Goal: Task Accomplishment & Management: Manage account settings

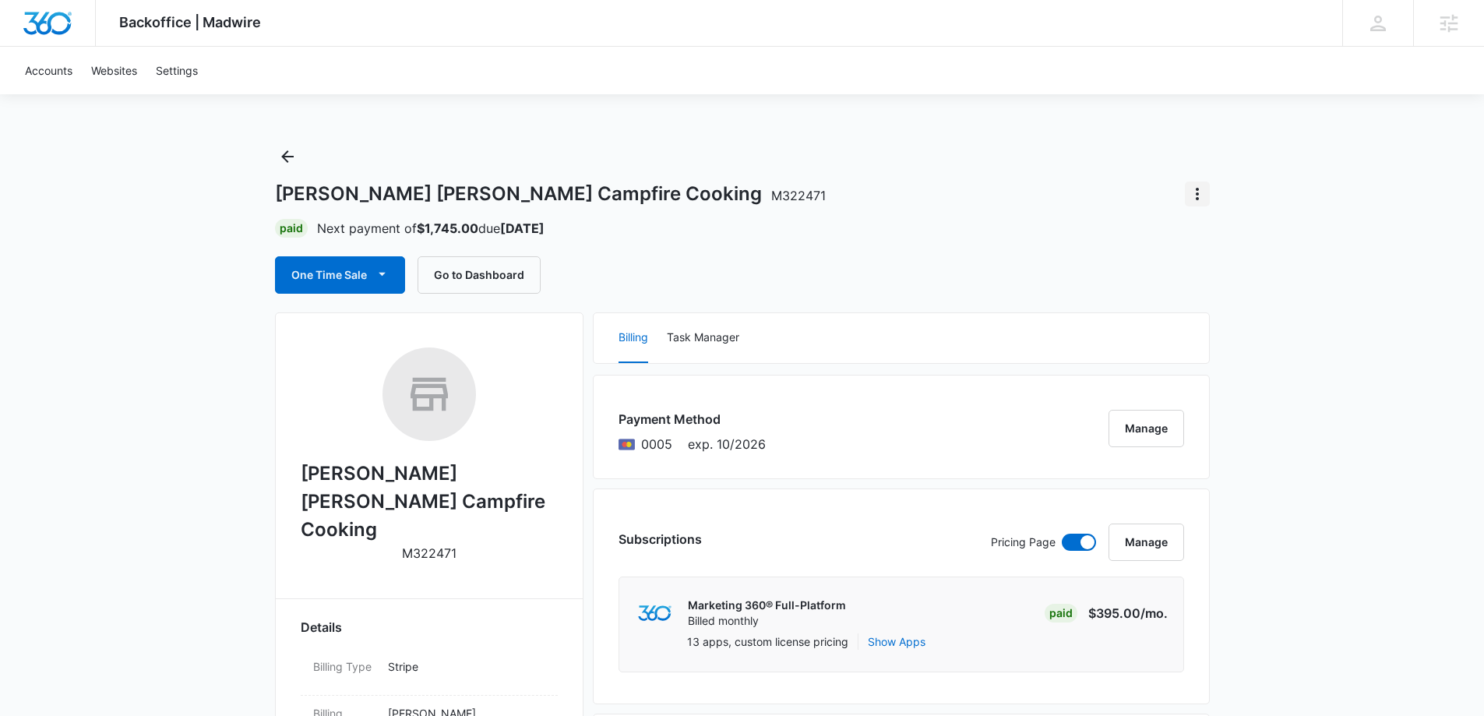
click at [1192, 190] on icon "Actions" at bounding box center [1197, 194] width 19 height 19
click at [1202, 241] on button "Close Account" at bounding box center [1249, 237] width 129 height 23
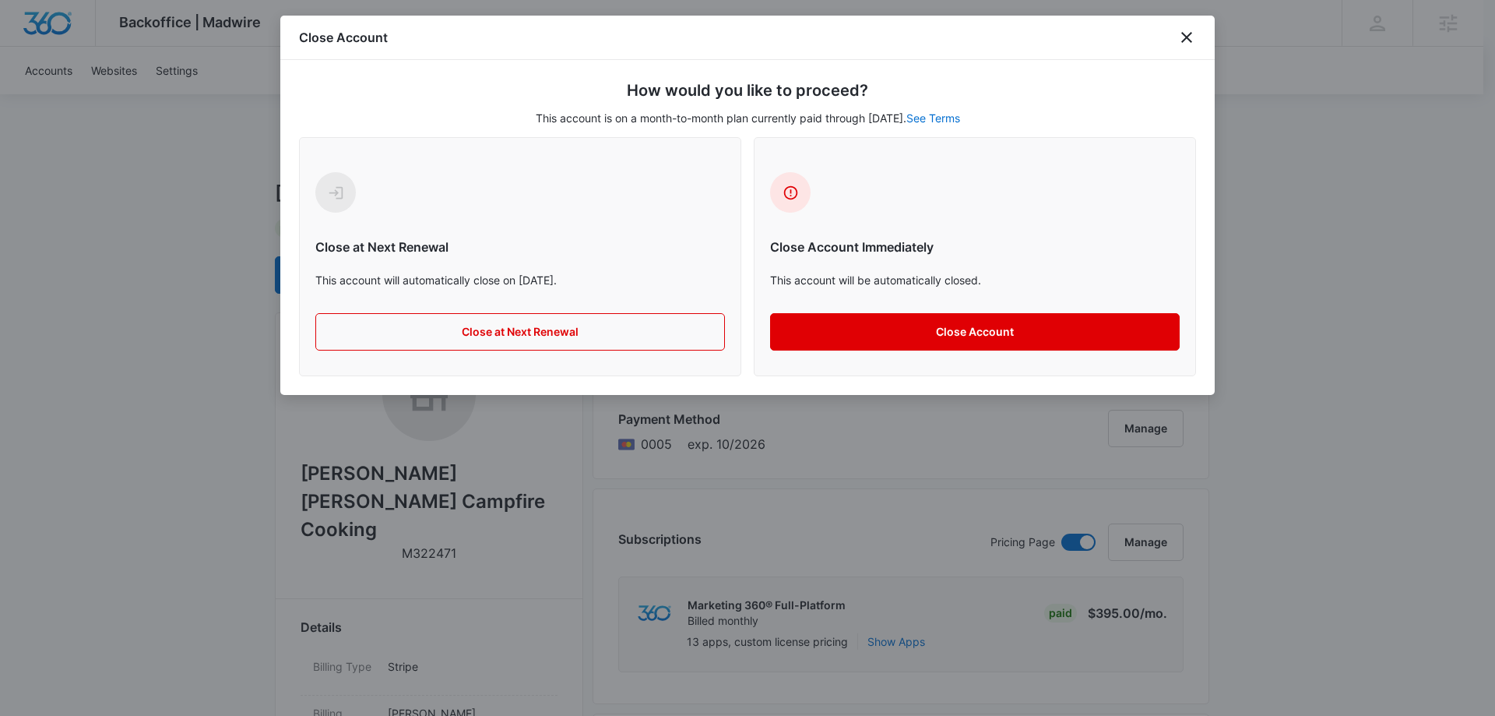
click at [970, 326] on button "Close Account" at bounding box center [975, 331] width 410 height 37
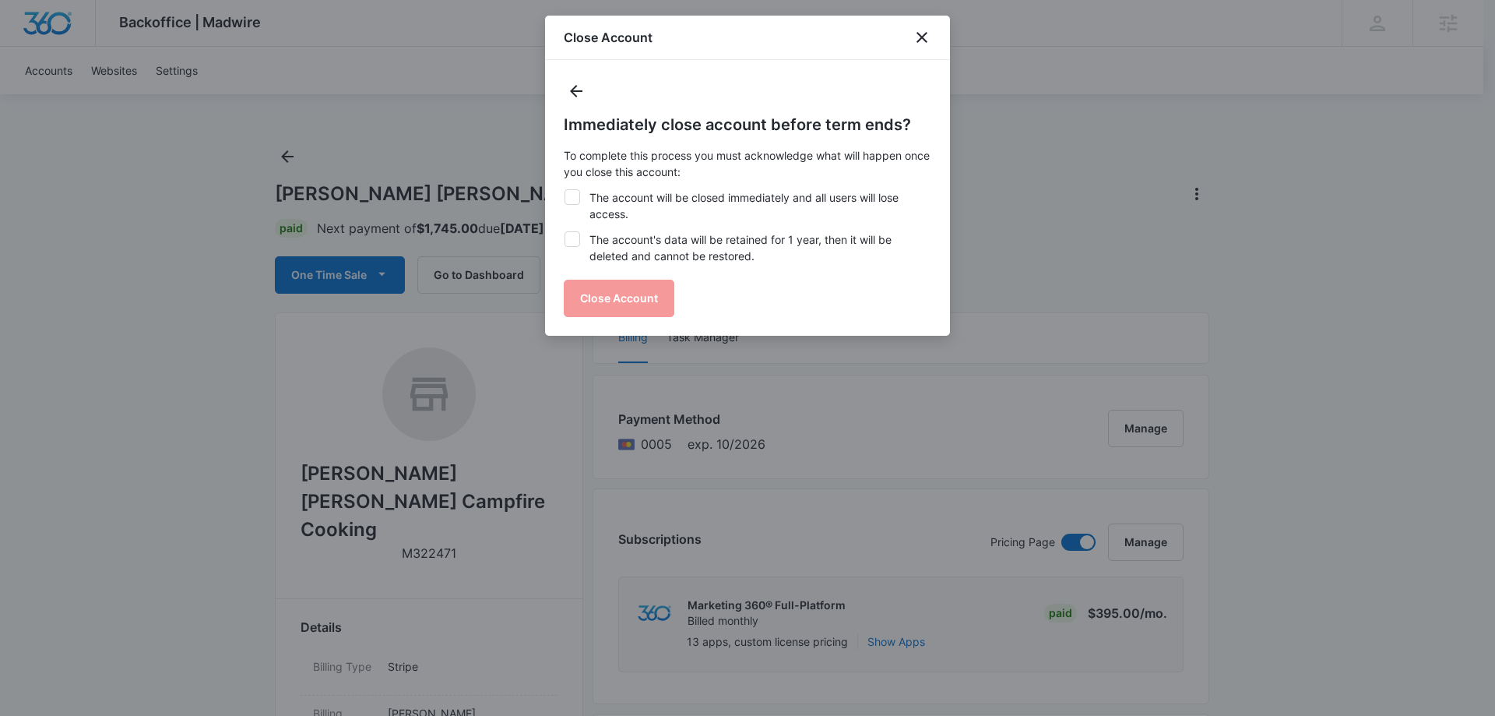
click at [587, 196] on label "The account will be closed immediately and all users will lose access." at bounding box center [748, 205] width 368 height 33
click at [565, 190] on input "The account will be closed immediately and all users will lose access." at bounding box center [564, 189] width 1 height 1
checkbox input "true"
click at [573, 234] on icon at bounding box center [572, 239] width 14 height 14
click at [565, 232] on input "The account's data will be retained for 1 year, then it will be deleted and can…" at bounding box center [564, 231] width 1 height 1
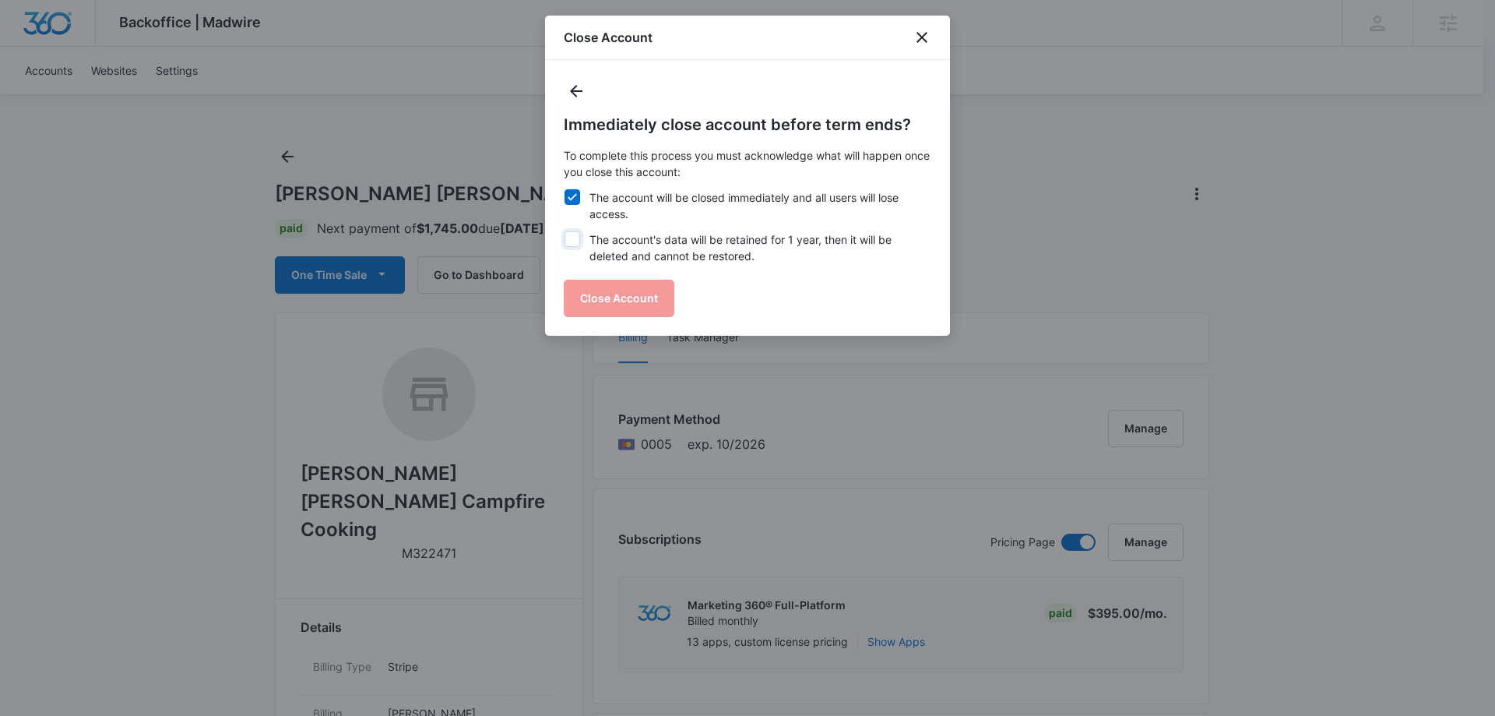
checkbox input "true"
click at [604, 303] on button "Close Account" at bounding box center [619, 298] width 111 height 37
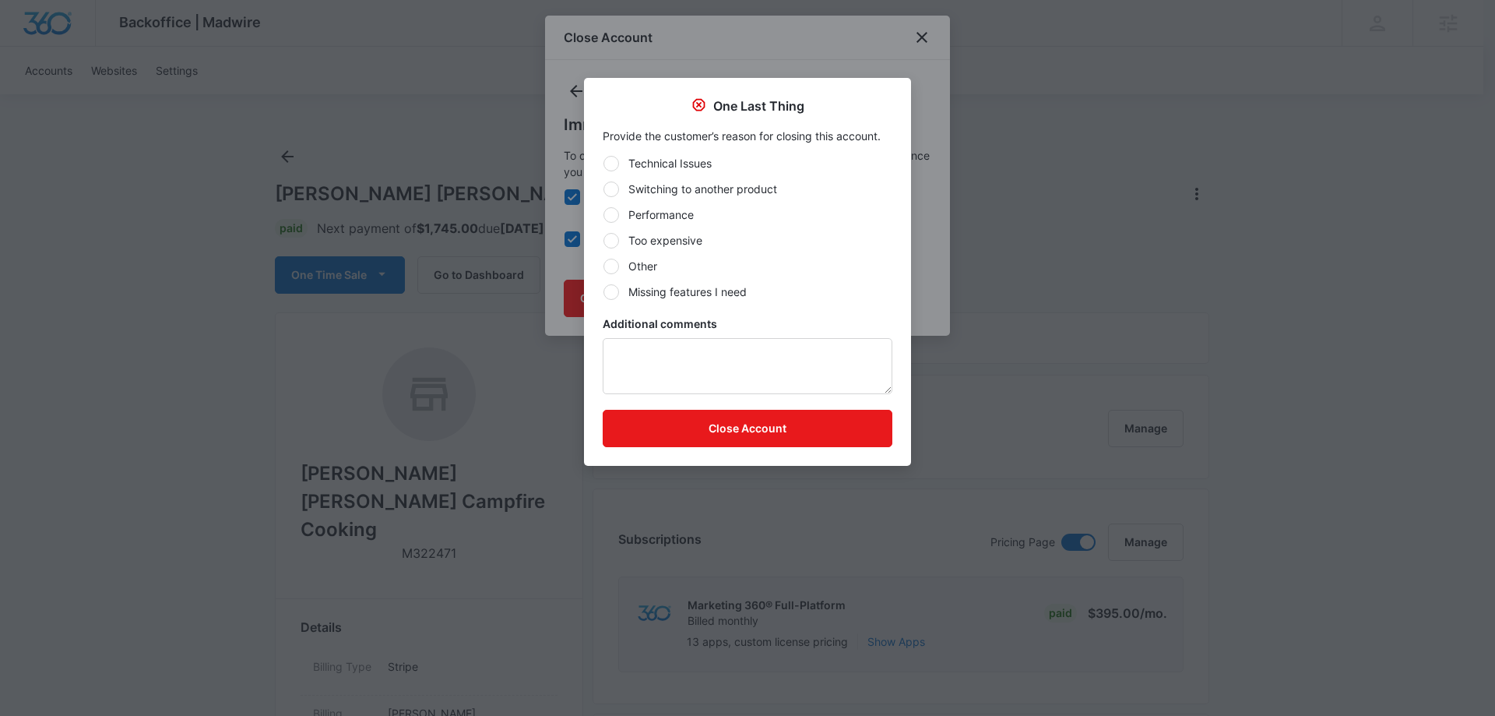
click at [618, 256] on div "Technical Issues Switching to another product Performance Too expensive Other M…" at bounding box center [748, 227] width 290 height 145
click at [614, 245] on div at bounding box center [612, 241] width 16 height 16
click at [604, 241] on input "Too expensive" at bounding box center [603, 240] width 1 height 1
radio input "true"
click at [717, 432] on button "Close Account" at bounding box center [748, 428] width 290 height 37
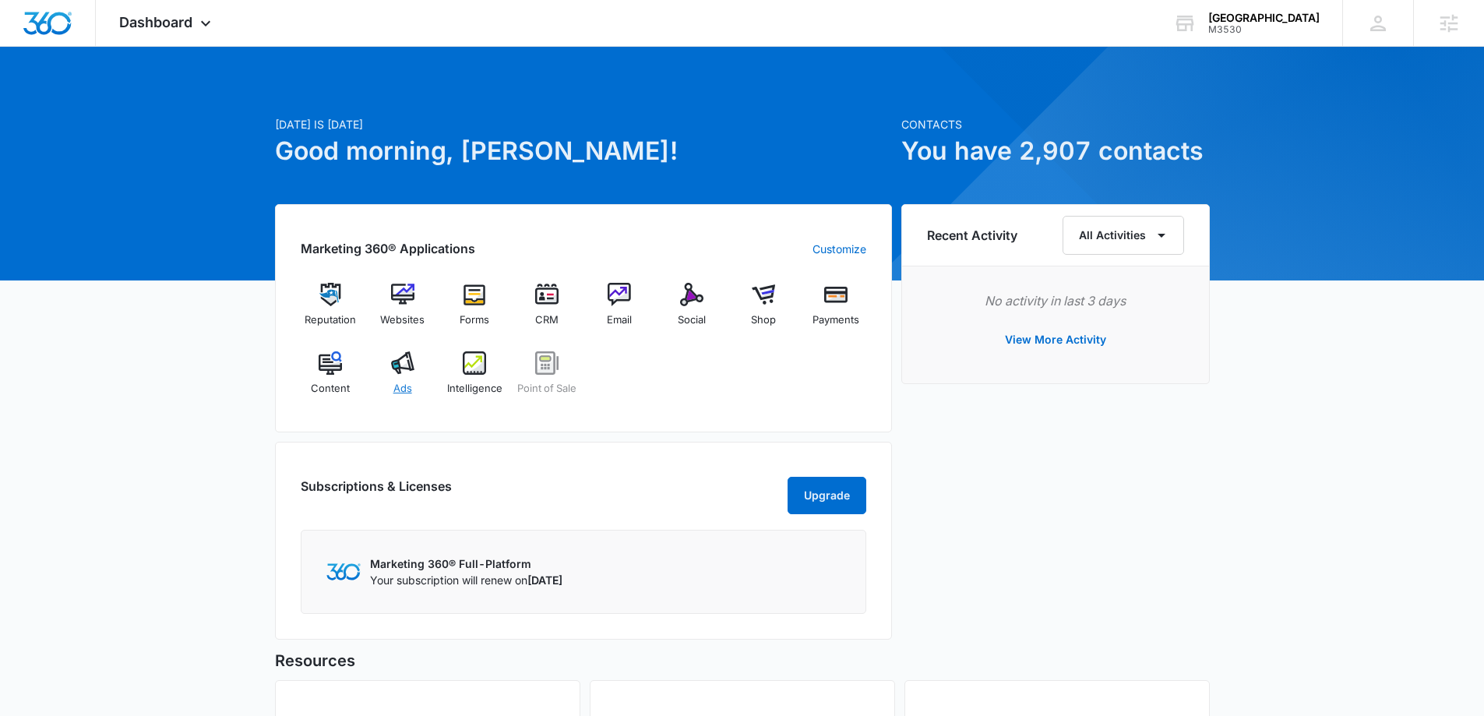
click at [401, 376] on div "Ads" at bounding box center [402, 379] width 60 height 56
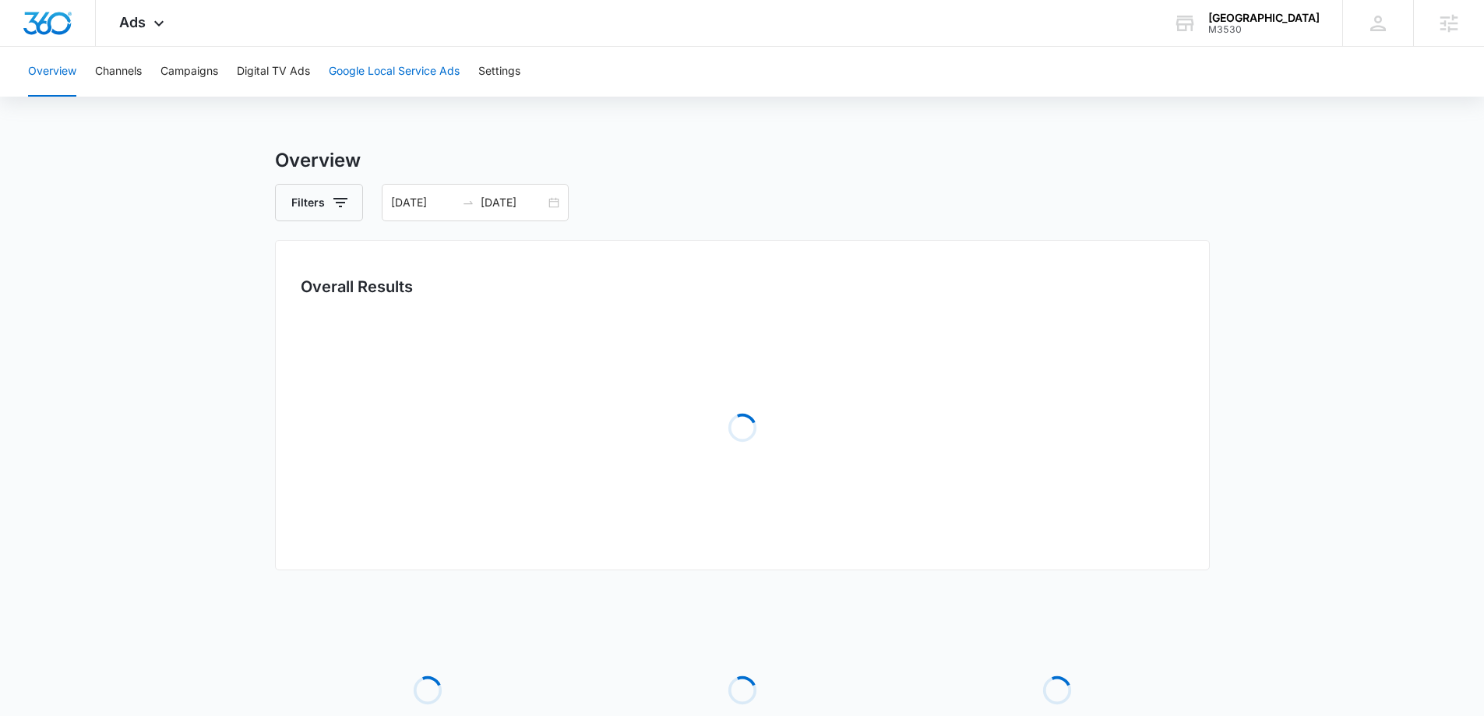
click at [420, 78] on button "Google Local Service Ads" at bounding box center [394, 72] width 131 height 50
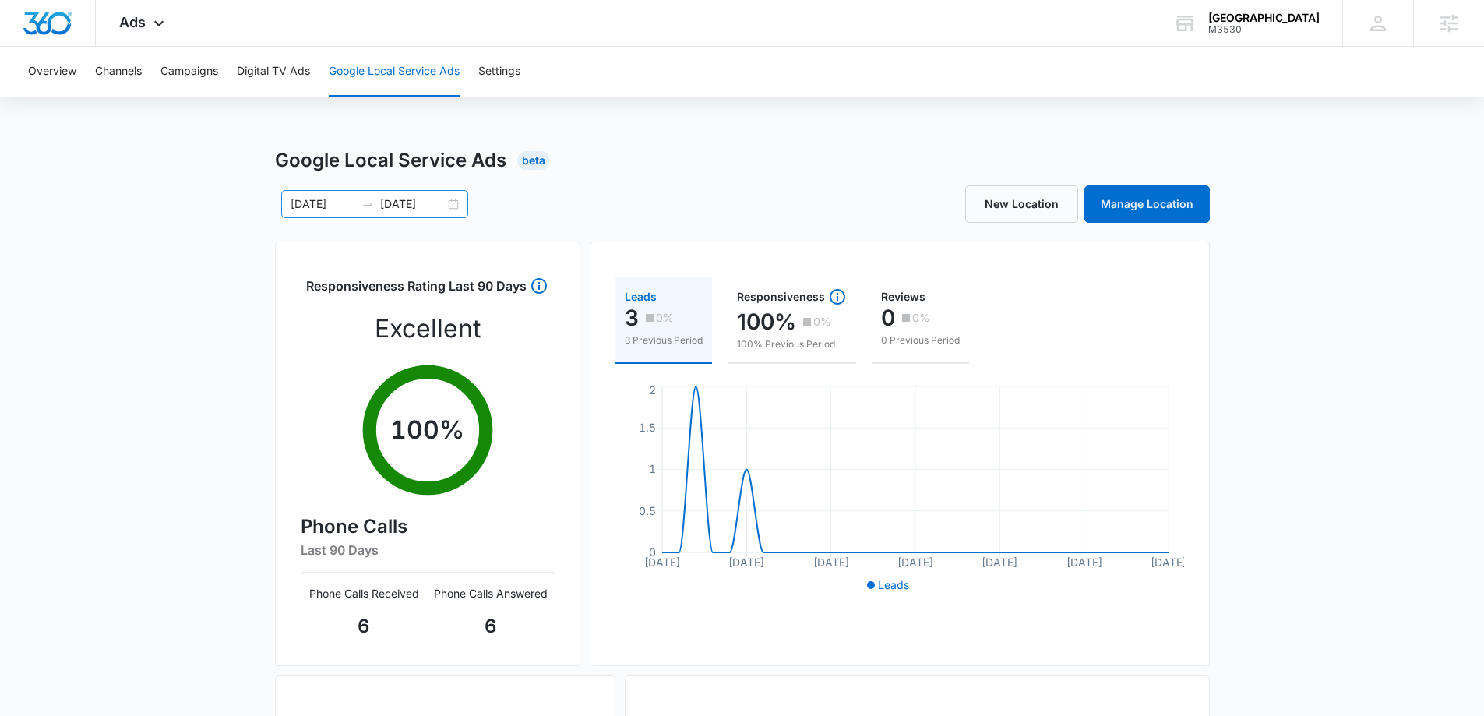
click at [454, 203] on div "08/10/2025 09/09/2025" at bounding box center [374, 204] width 187 height 28
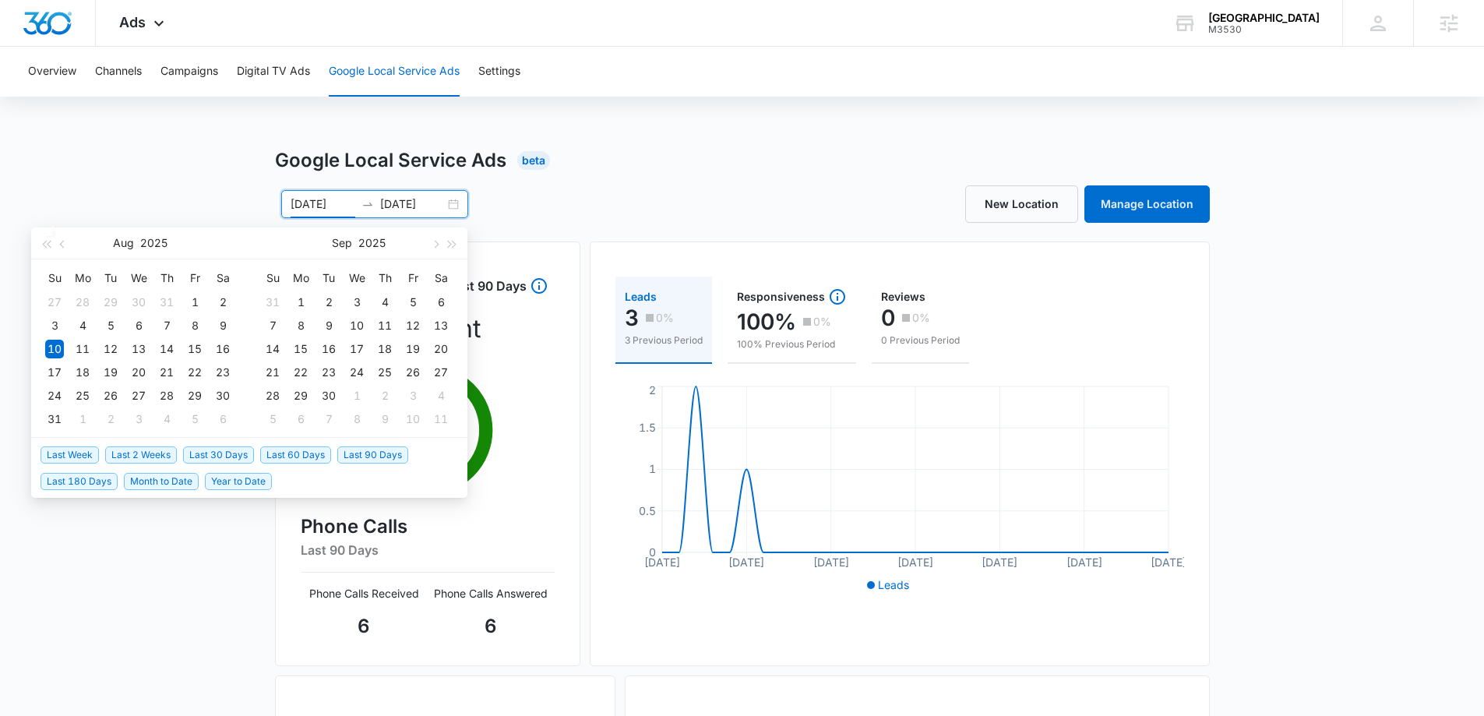
click at [64, 457] on span "Last Week" at bounding box center [70, 454] width 58 height 17
type input "10/06/2025"
type input "10/13/2025"
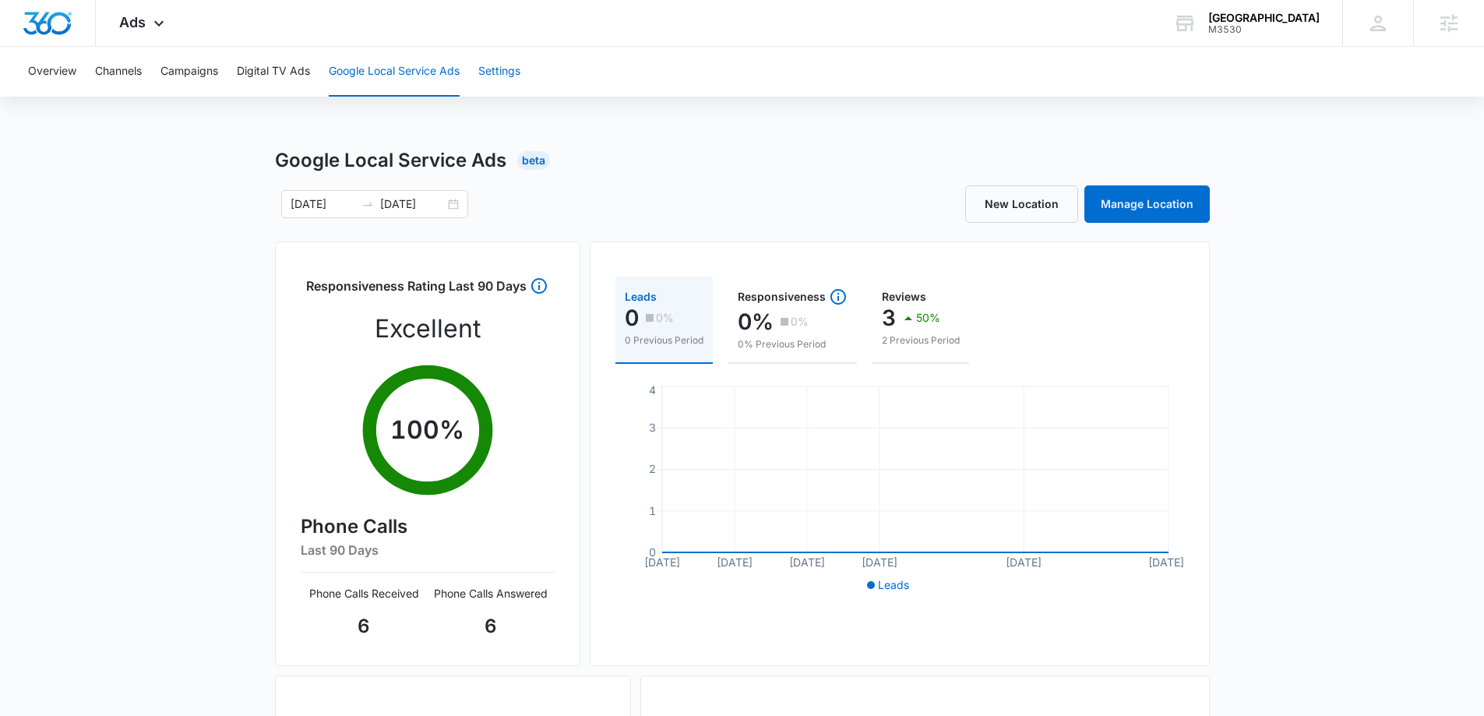
click at [520, 86] on button "Settings" at bounding box center [499, 72] width 42 height 50
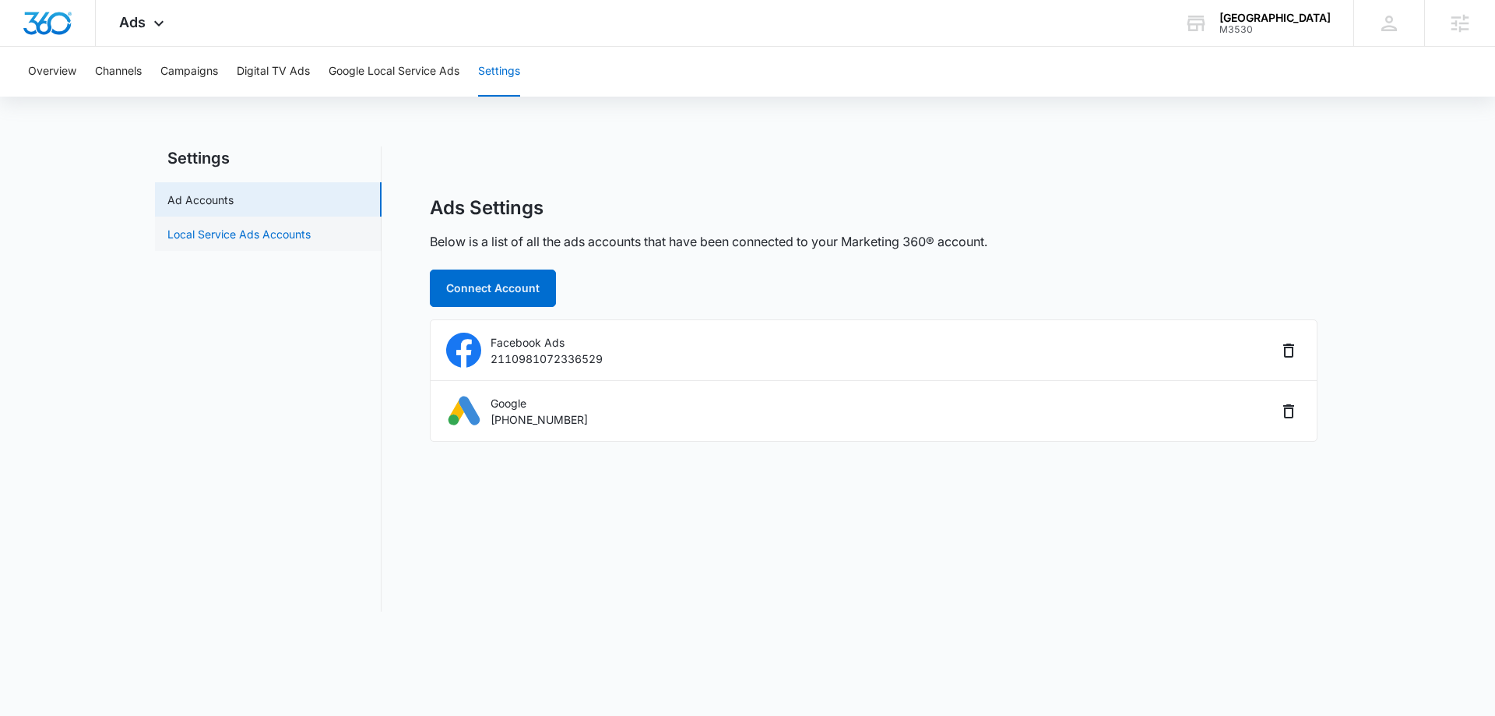
click at [237, 231] on link "Local Service Ads Accounts" at bounding box center [238, 234] width 143 height 16
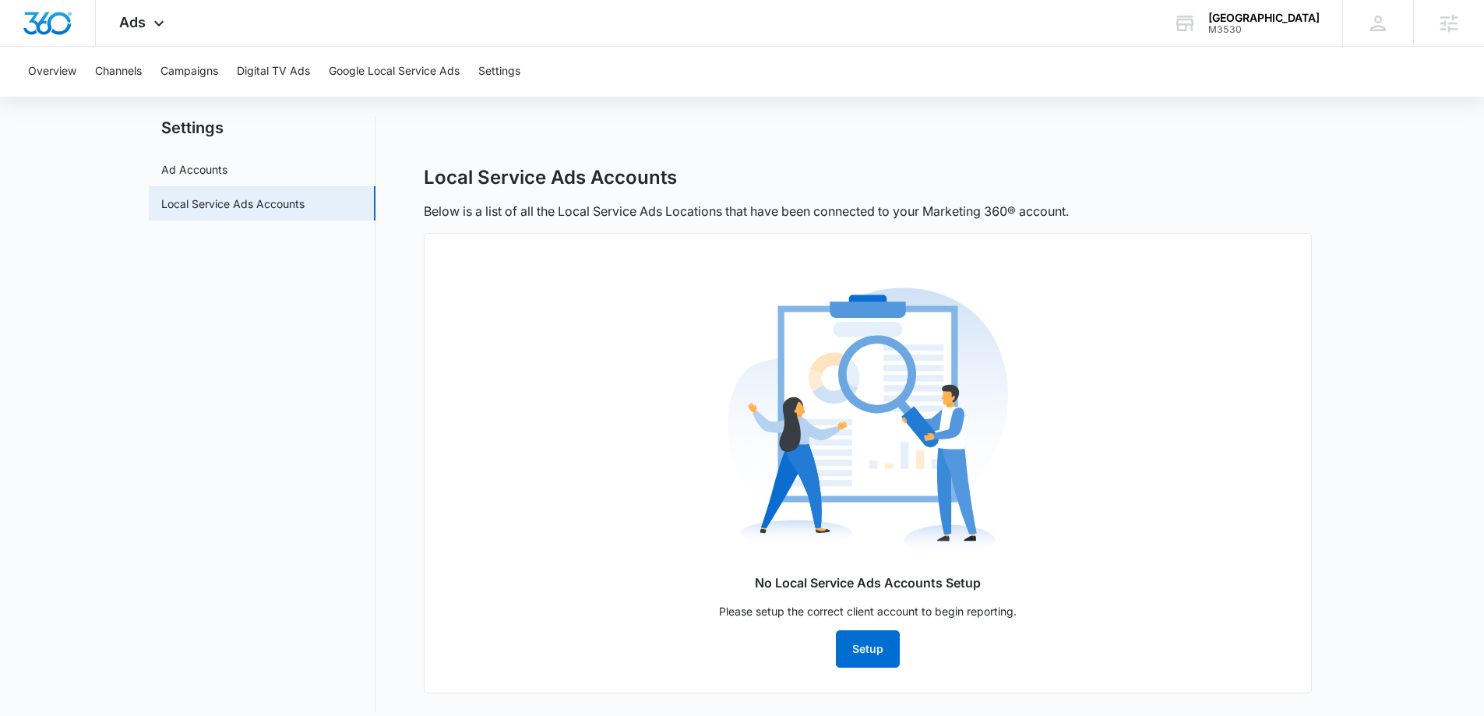
scroll to position [45, 0]
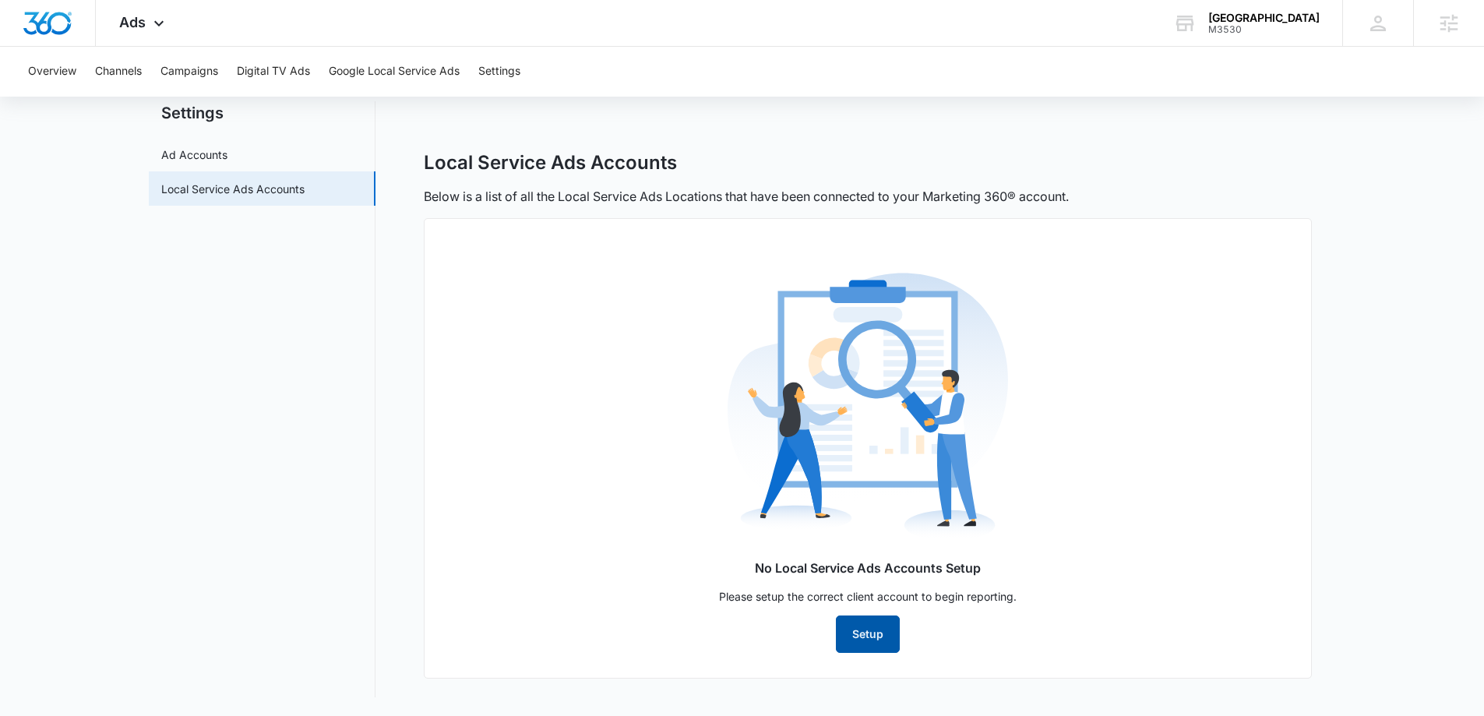
click at [863, 636] on button "Setup" at bounding box center [868, 633] width 64 height 37
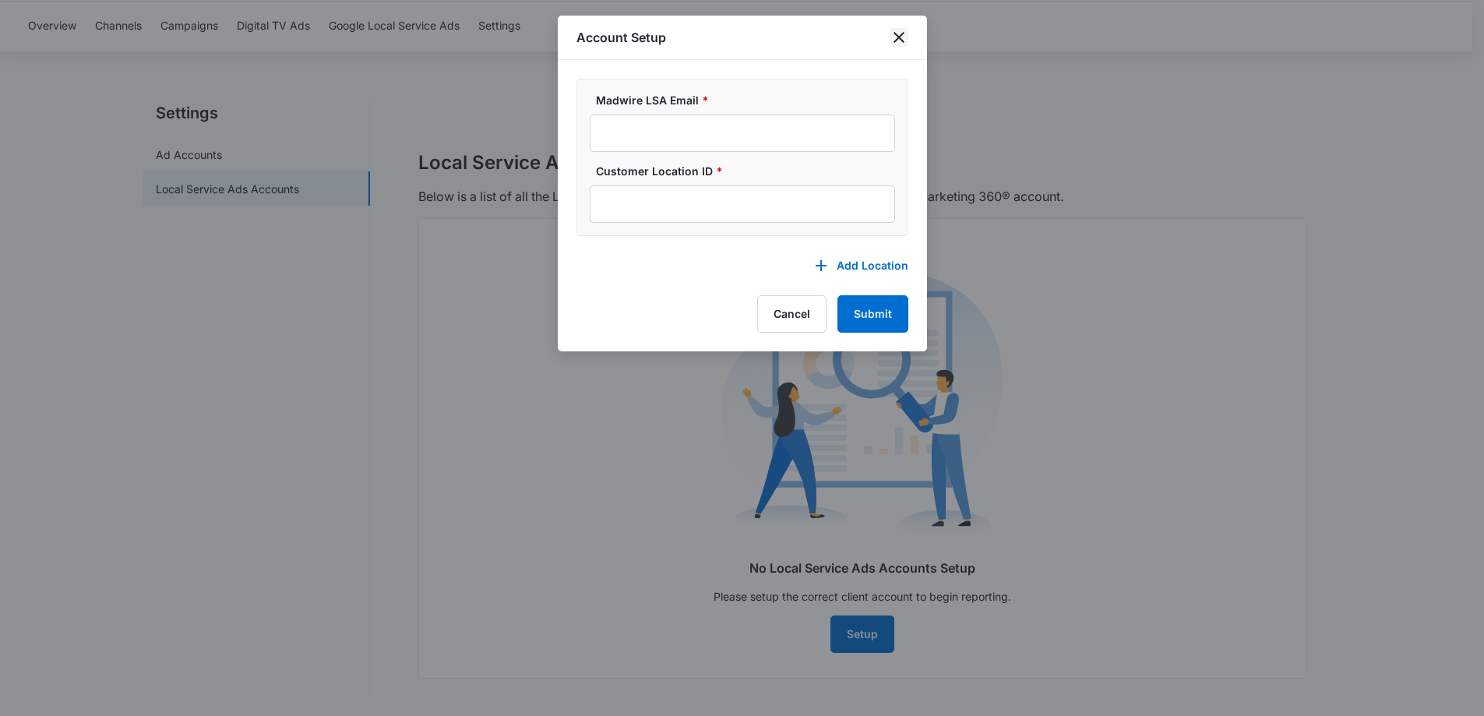
click at [898, 38] on icon "close" at bounding box center [898, 37] width 11 height 11
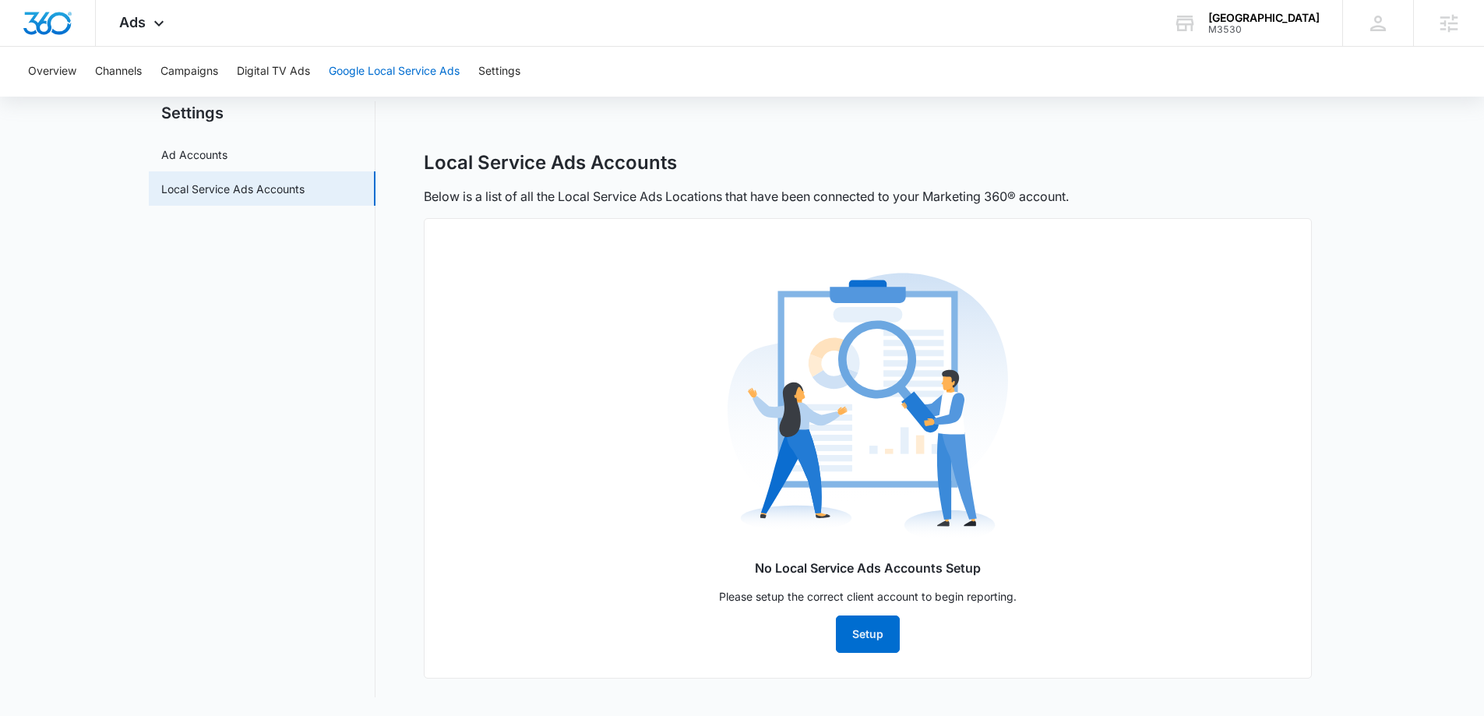
click at [417, 71] on button "Google Local Service Ads" at bounding box center [394, 72] width 131 height 50
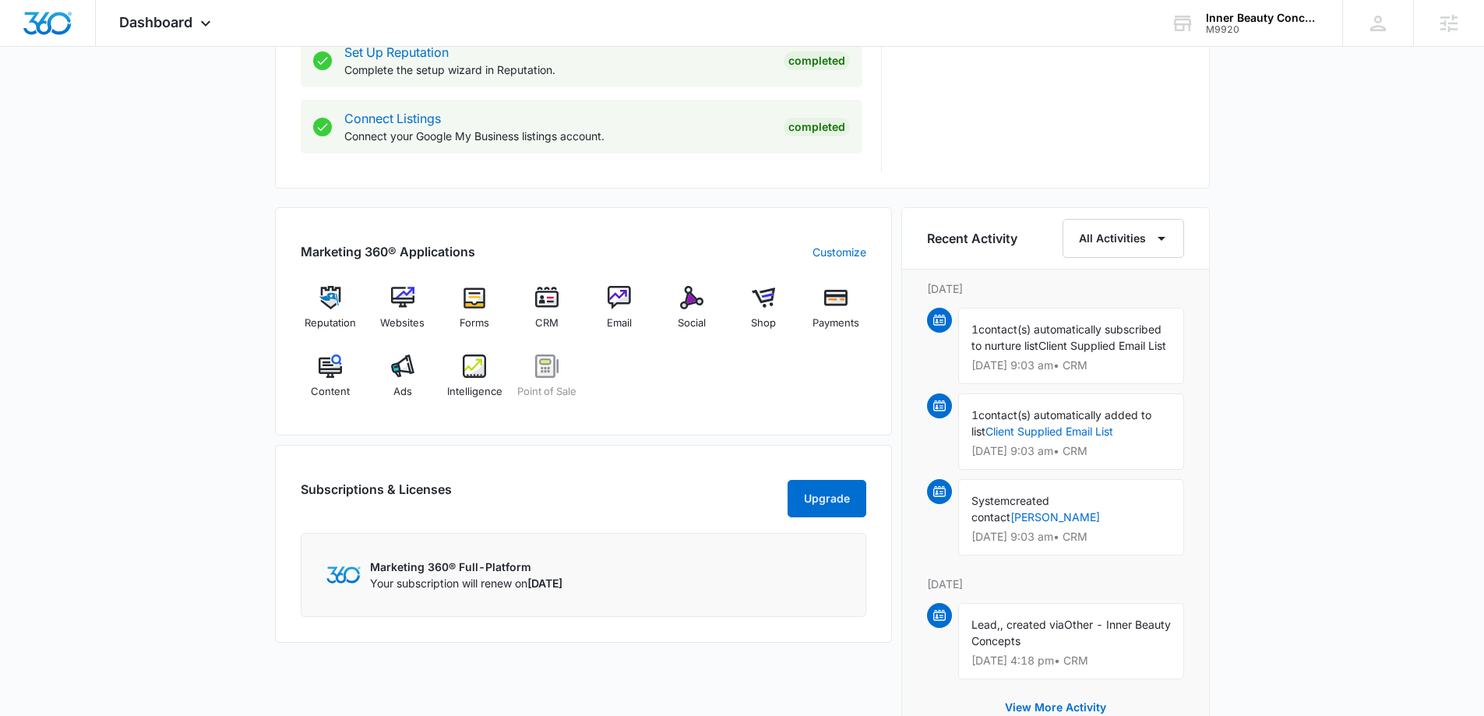
scroll to position [857, 0]
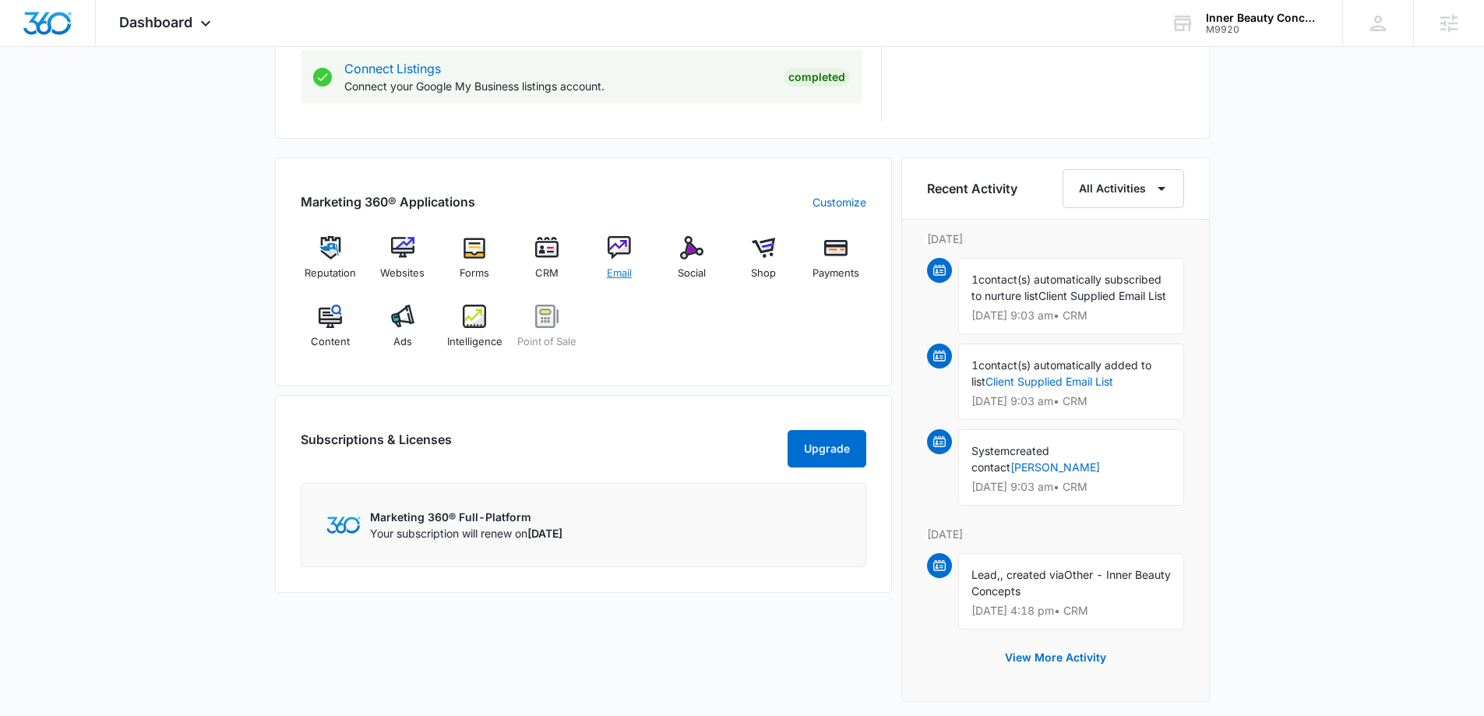
click at [619, 259] on div "Email" at bounding box center [620, 264] width 60 height 56
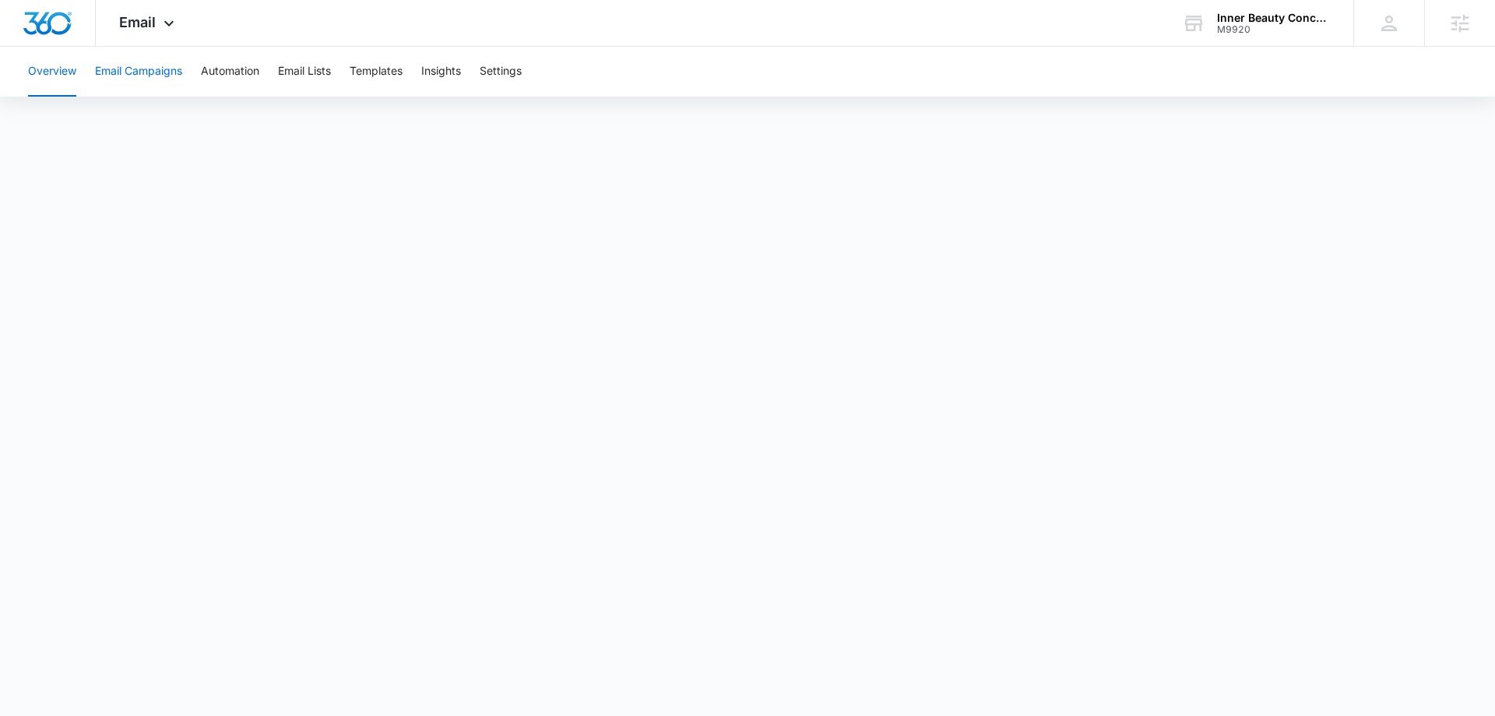
click at [140, 72] on button "Email Campaigns" at bounding box center [138, 72] width 87 height 50
click at [111, 71] on button "Email Campaigns" at bounding box center [138, 72] width 87 height 50
click at [54, 74] on button "Overview" at bounding box center [52, 72] width 48 height 50
click at [115, 72] on button "Email Campaigns" at bounding box center [138, 72] width 87 height 50
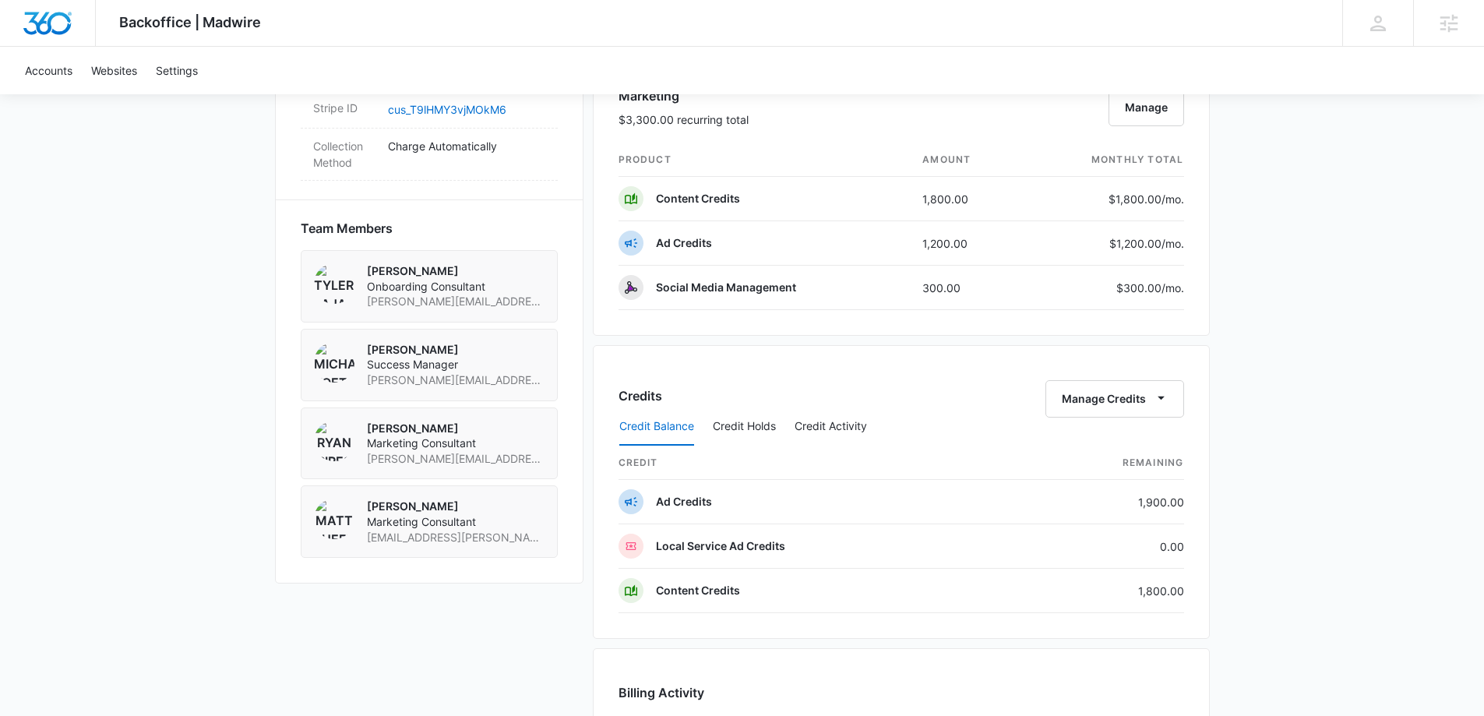
scroll to position [935, 0]
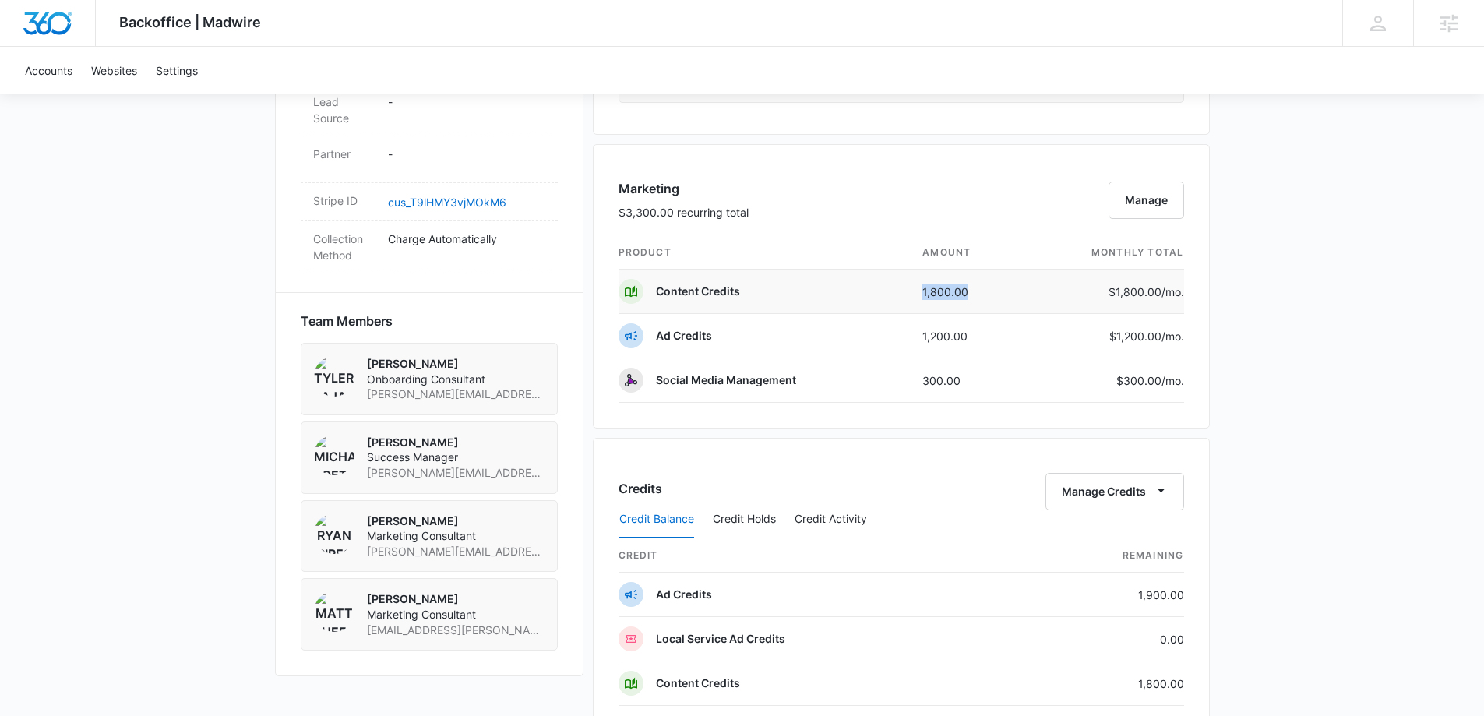
drag, startPoint x: 920, startPoint y: 291, endPoint x: 1000, endPoint y: 289, distance: 80.2
click at [1000, 289] on td "1,800.00" at bounding box center [966, 291] width 113 height 44
click at [1231, 284] on div "Backoffice | Madwire Apps Settings [PERSON_NAME] Koethe [EMAIL_ADDRESS][PERSON_…" at bounding box center [742, 304] width 1484 height 2478
